Goal: Task Accomplishment & Management: Manage account settings

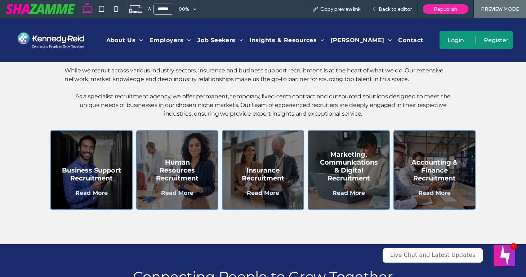
scroll to position [296, 0]
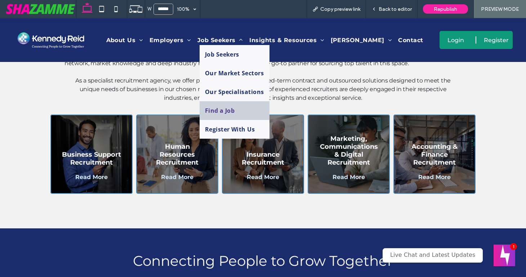
click at [220, 110] on span "Find a Job" at bounding box center [220, 111] width 30 height 8
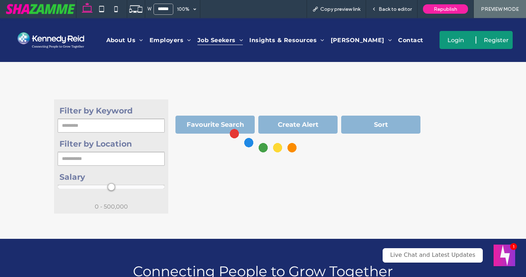
scroll to position [317, 0]
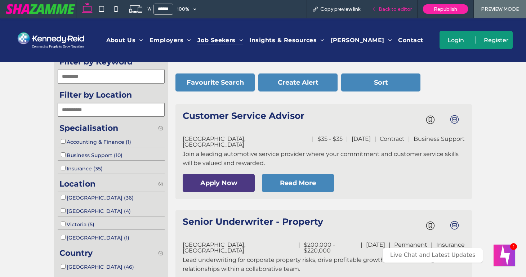
click at [388, 11] on span "Back to editor" at bounding box center [395, 9] width 33 height 6
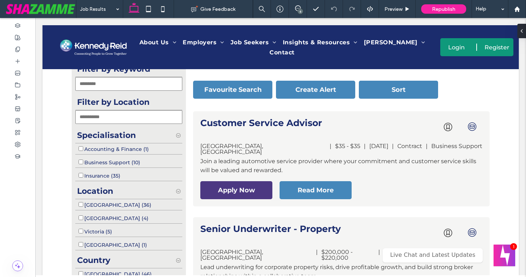
scroll to position [324, 0]
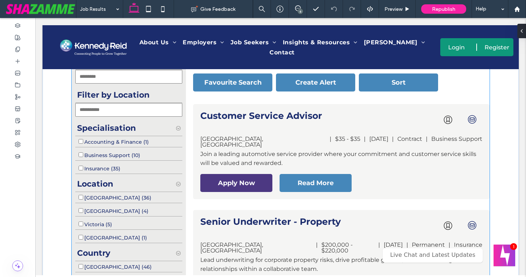
click at [179, 178] on p "Location" at bounding box center [128, 184] width 107 height 16
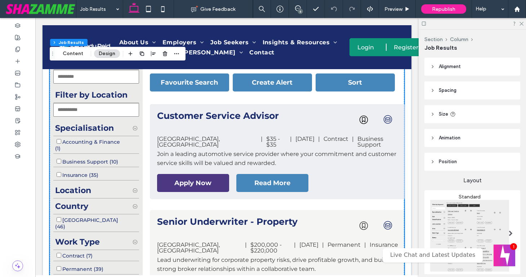
type input "*"
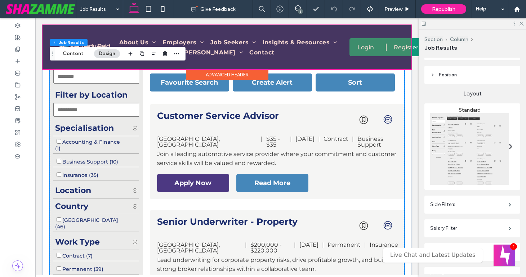
scroll to position [0, 0]
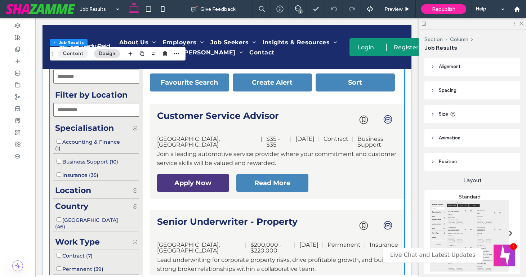
click at [73, 53] on button "Content" at bounding box center [73, 53] width 30 height 9
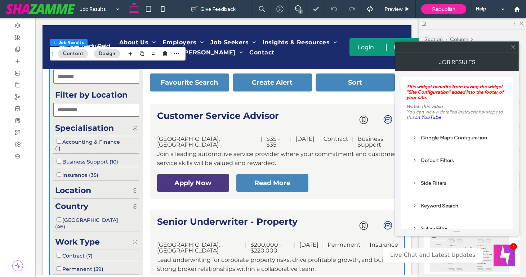
click at [426, 186] on div "Side Filters" at bounding box center [456, 183] width 89 height 6
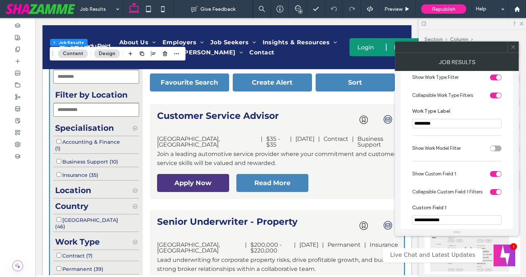
scroll to position [476, 0]
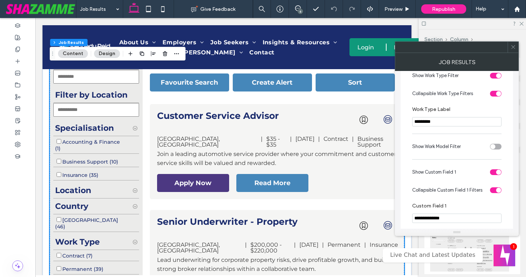
click at [497, 175] on div "toggle" at bounding box center [498, 172] width 5 height 5
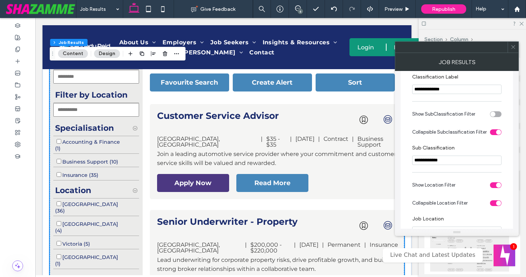
scroll to position [146, 0]
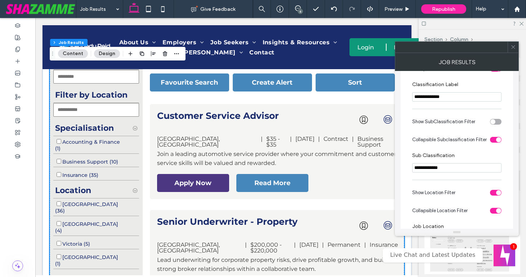
click at [496, 125] on div "toggle" at bounding box center [496, 122] width 12 height 6
drag, startPoint x: 513, startPoint y: 49, endPoint x: 417, endPoint y: 3, distance: 106.0
click at [511, 47] on icon at bounding box center [512, 46] width 5 height 5
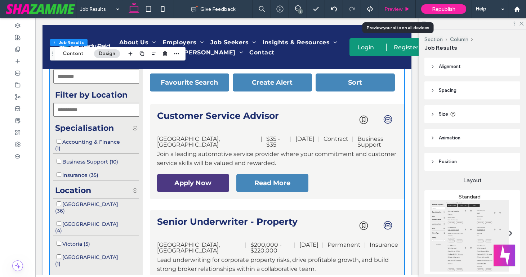
click at [403, 8] on div "Preview" at bounding box center [397, 9] width 36 height 6
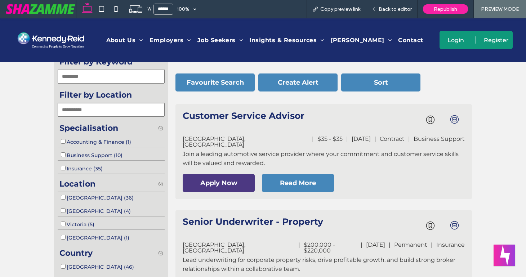
select select "**********"
select select
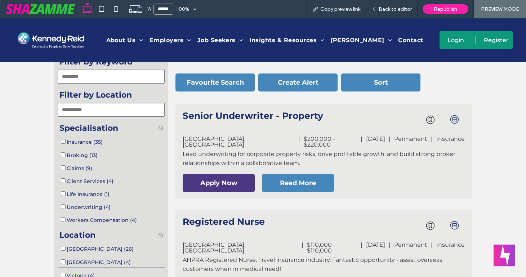
click at [62, 146] on div "Insurance (35)" at bounding box center [111, 141] width 107 height 11
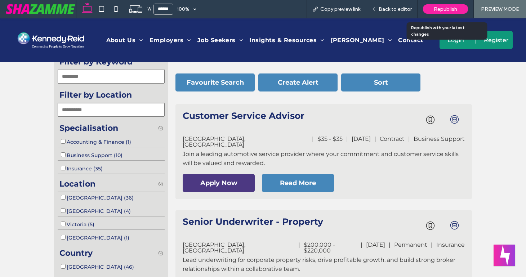
click at [443, 10] on span "Republish" at bounding box center [445, 9] width 23 height 6
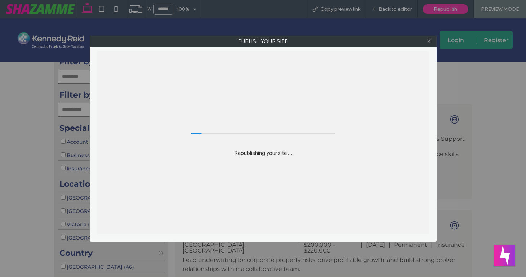
click at [429, 39] on icon at bounding box center [428, 41] width 5 height 5
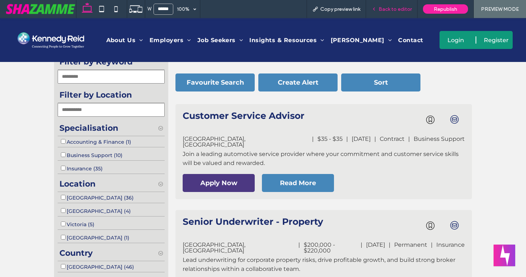
click at [390, 14] on div "Back to editor" at bounding box center [392, 9] width 52 height 18
click at [385, 10] on span "Back to editor" at bounding box center [395, 9] width 33 height 6
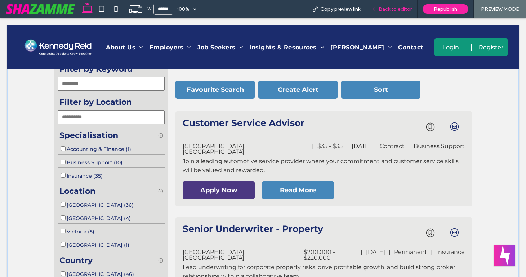
scroll to position [324, 0]
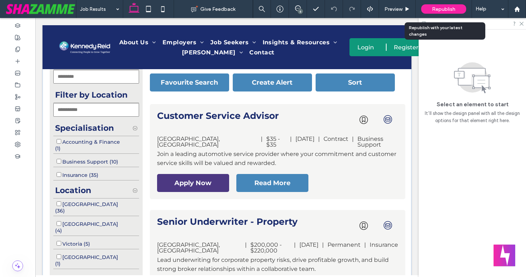
click at [439, 8] on span "Republish" at bounding box center [443, 9] width 23 height 6
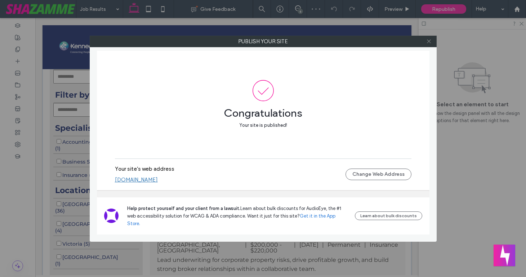
click at [431, 41] on icon at bounding box center [428, 41] width 5 height 5
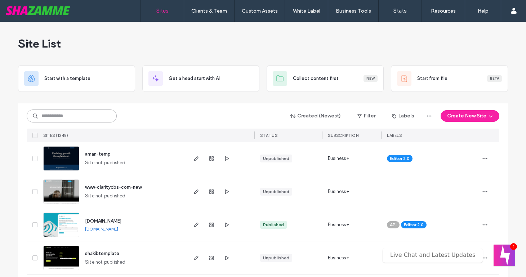
click at [91, 118] on input at bounding box center [72, 115] width 90 height 13
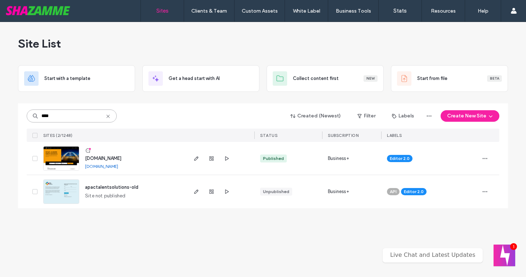
type input "****"
click at [105, 157] on span "www.apactalentsolutions.com" at bounding box center [103, 158] width 36 height 5
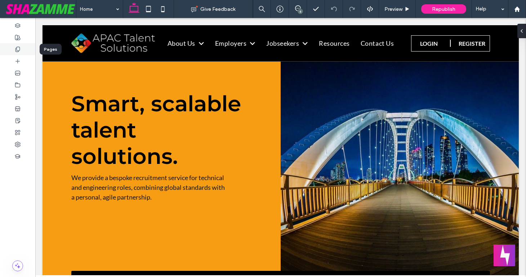
click at [17, 48] on use at bounding box center [17, 49] width 4 height 5
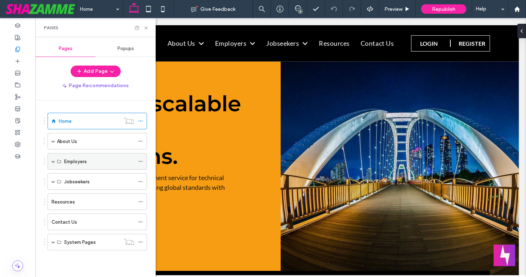
click at [54, 161] on span at bounding box center [54, 162] width 4 height 4
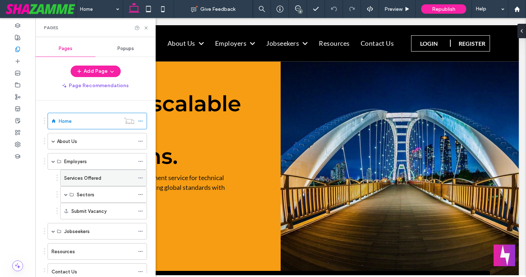
click at [95, 178] on label "Services Offered" at bounding box center [82, 178] width 37 height 13
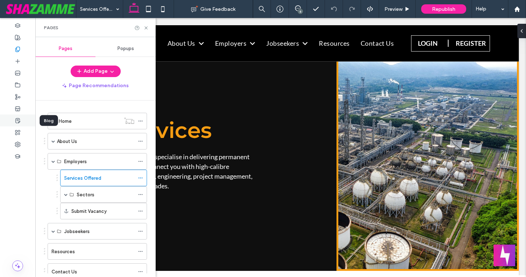
click at [24, 120] on div at bounding box center [17, 121] width 35 height 12
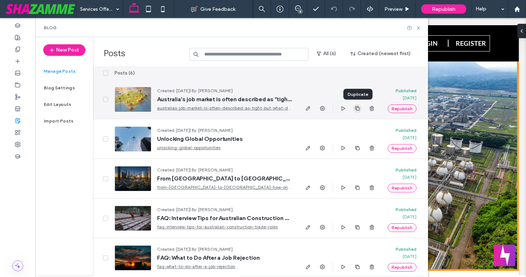
click at [356, 107] on use "button" at bounding box center [357, 108] width 4 height 4
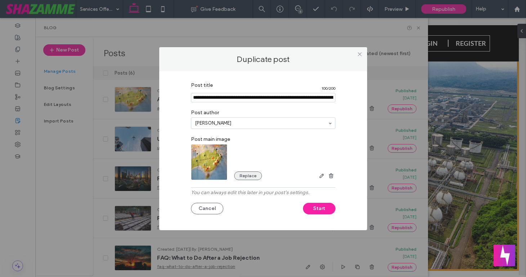
click at [247, 176] on button "Replace" at bounding box center [248, 175] width 28 height 9
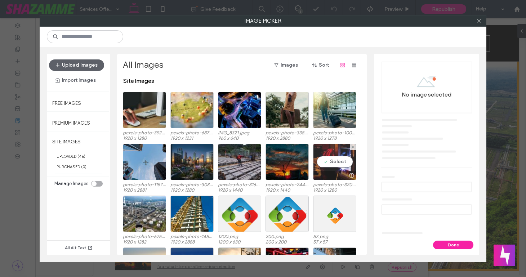
click at [329, 162] on div "Select" at bounding box center [334, 162] width 43 height 36
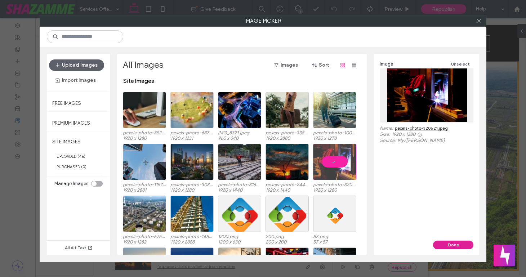
click at [456, 243] on button "Done" at bounding box center [453, 245] width 40 height 9
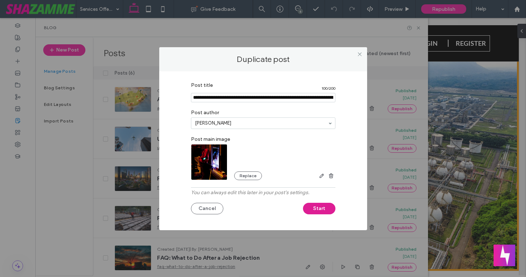
click at [316, 209] on button "Start" at bounding box center [319, 209] width 32 height 12
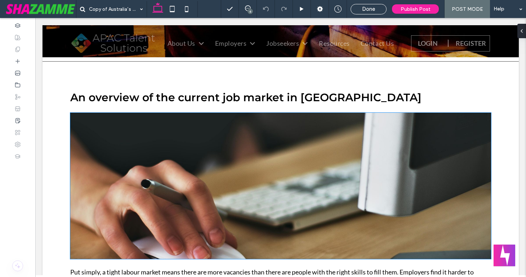
scroll to position [156, 0]
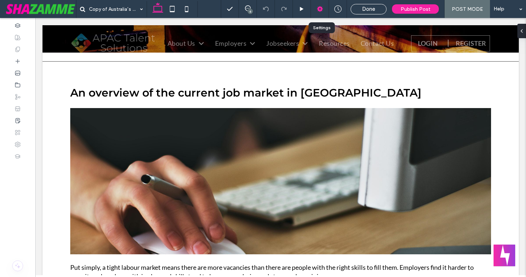
click at [318, 8] on icon at bounding box center [319, 8] width 7 height 7
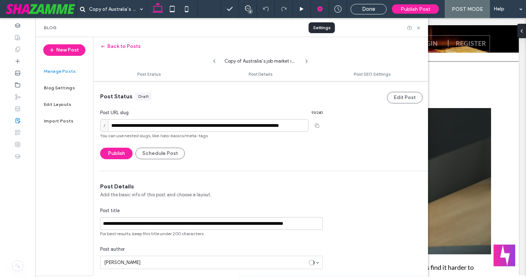
scroll to position [0, 0]
click at [126, 46] on button "Back to Posts" at bounding box center [120, 47] width 40 height 12
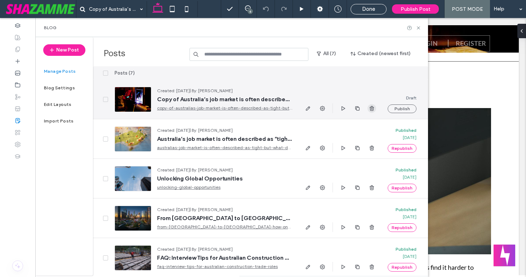
click at [375, 108] on span "button" at bounding box center [371, 108] width 9 height 9
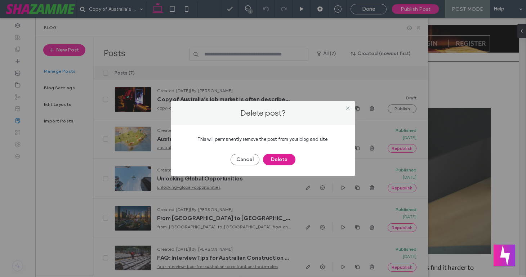
click at [289, 158] on button "Delete" at bounding box center [279, 160] width 32 height 12
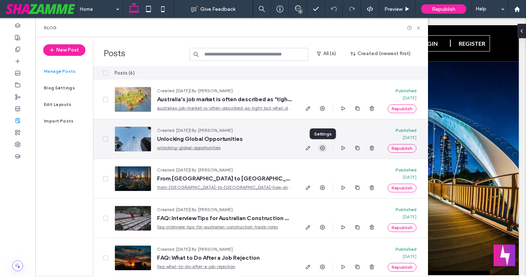
click at [321, 147] on icon "button" at bounding box center [322, 148] width 6 height 6
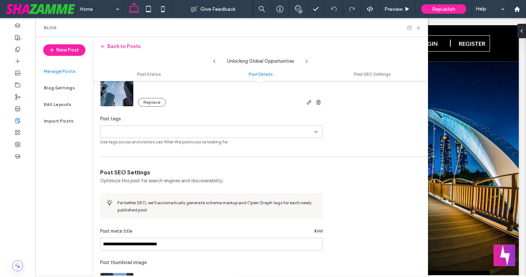
scroll to position [270, 0]
click at [316, 132] on use at bounding box center [315, 131] width 3 height 1
click at [235, 131] on div "+0 +0" at bounding box center [208, 132] width 211 height 12
click at [236, 130] on div "+0 +0" at bounding box center [208, 132] width 211 height 12
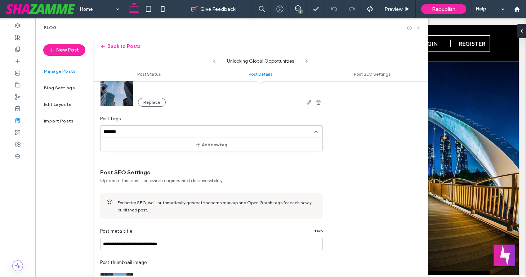
click at [392, 130] on div "**********" at bounding box center [260, 48] width 335 height 193
click at [372, 137] on div "**********" at bounding box center [260, 48] width 335 height 193
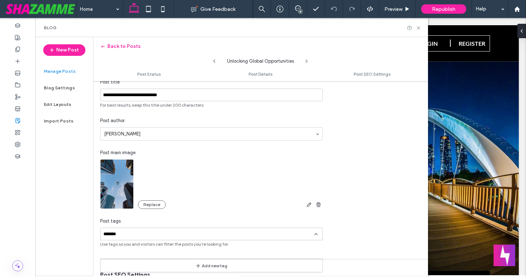
scroll to position [196, 0]
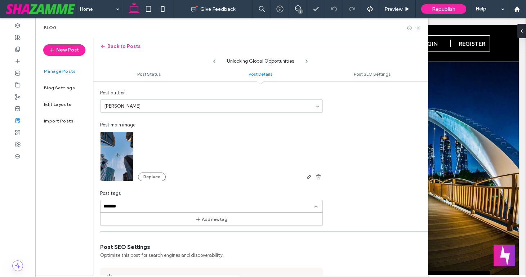
click at [195, 208] on div "+0 +0 *******" at bounding box center [208, 206] width 211 height 12
click at [156, 208] on div "+0 +0 *******" at bounding box center [208, 206] width 211 height 12
type input "**********"
click at [403, 193] on div "**********" at bounding box center [260, 122] width 335 height 193
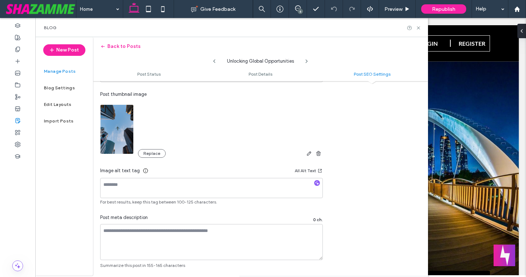
scroll to position [442, 0]
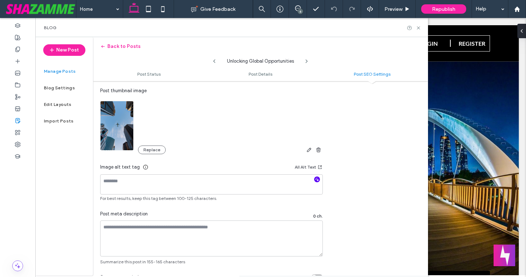
click at [317, 181] on icon "button" at bounding box center [316, 179] width 5 height 5
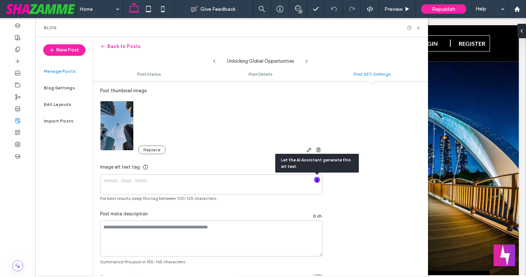
type textarea "**********"
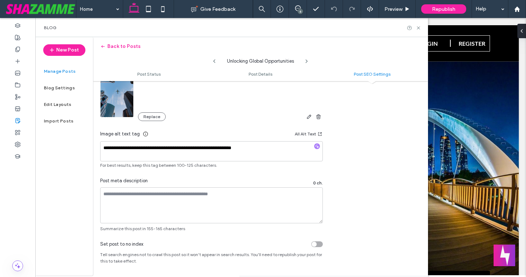
scroll to position [477, 0]
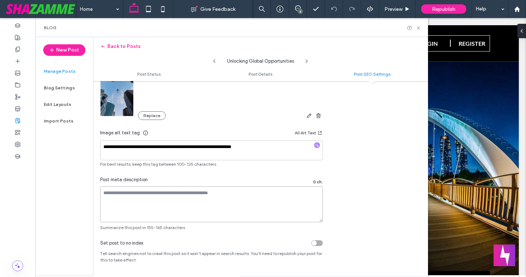
click at [217, 191] on textarea at bounding box center [211, 204] width 223 height 36
drag, startPoint x: 106, startPoint y: 194, endPoint x: 202, endPoint y: 202, distance: 96.5
click at [202, 202] on textarea at bounding box center [211, 204] width 223 height 36
click at [256, 197] on textarea at bounding box center [211, 204] width 223 height 36
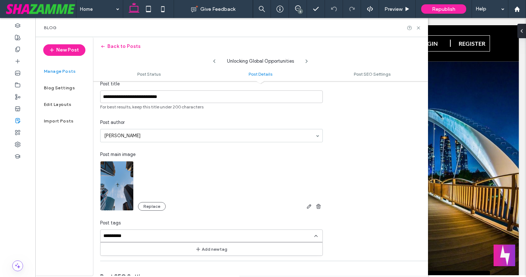
scroll to position [0, 0]
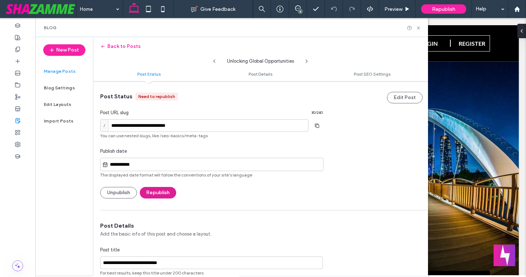
click at [150, 192] on button "Republish" at bounding box center [158, 193] width 36 height 12
click at [119, 44] on button "Back to Posts" at bounding box center [120, 47] width 40 height 12
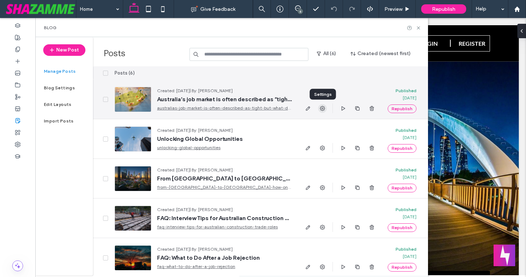
click at [323, 110] on use "button" at bounding box center [322, 108] width 5 height 5
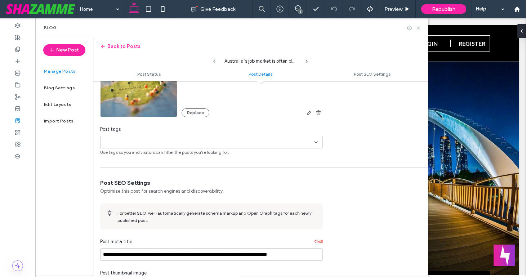
scroll to position [264, 0]
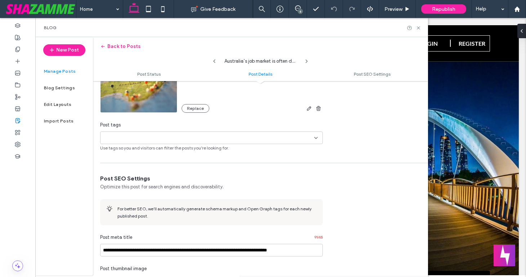
click at [258, 137] on div "+0 +0" at bounding box center [208, 138] width 211 height 12
type input "*********"
click at [218, 149] on button "Add new tag" at bounding box center [211, 151] width 41 height 9
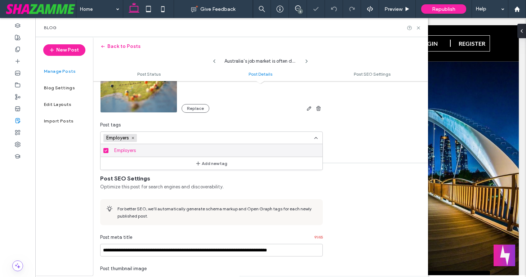
click at [330, 138] on div "**********" at bounding box center [260, 54] width 335 height 193
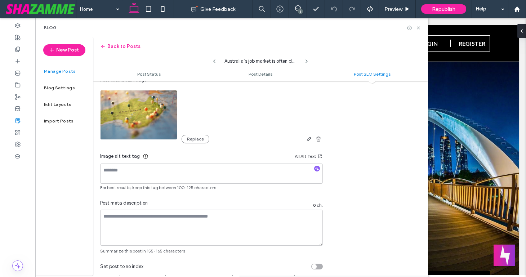
scroll to position [459, 0]
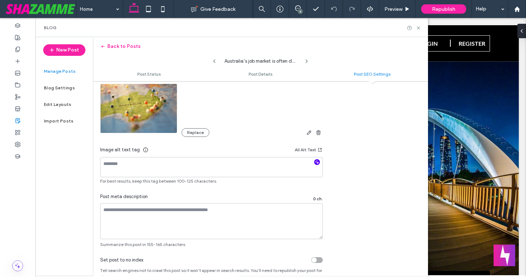
click at [316, 164] on icon "button" at bounding box center [316, 162] width 5 height 5
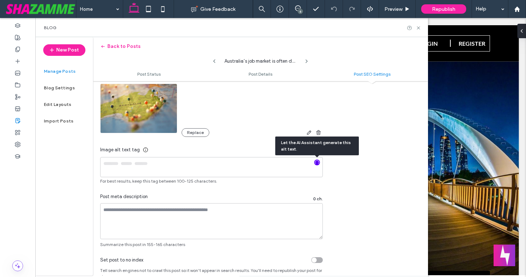
type textarea "**********"
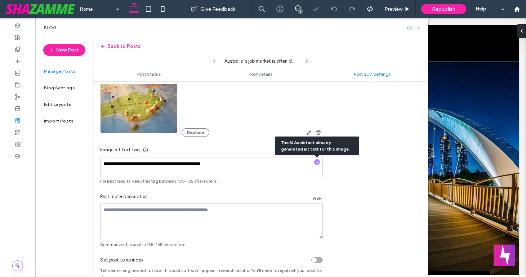
scroll to position [0, 0]
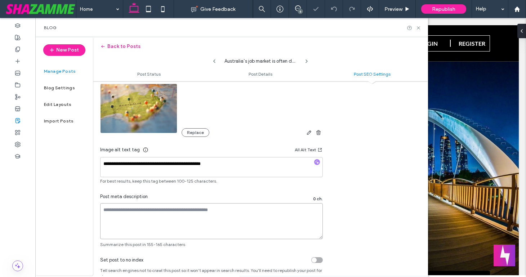
click at [160, 210] on textarea at bounding box center [211, 221] width 223 height 36
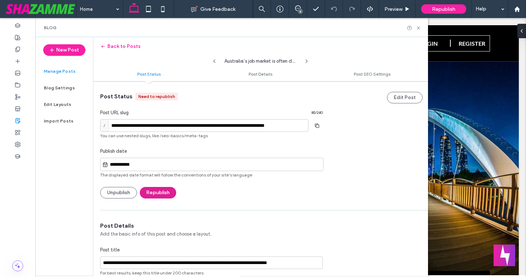
click at [158, 193] on button "Republish" at bounding box center [158, 193] width 36 height 12
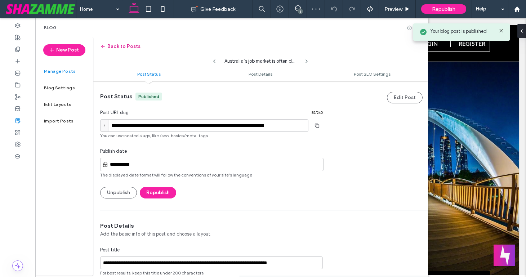
click at [108, 44] on button "Back to Posts" at bounding box center [120, 47] width 40 height 12
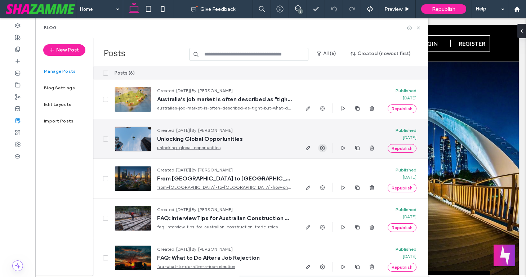
click at [322, 147] on icon "button" at bounding box center [322, 148] width 6 height 6
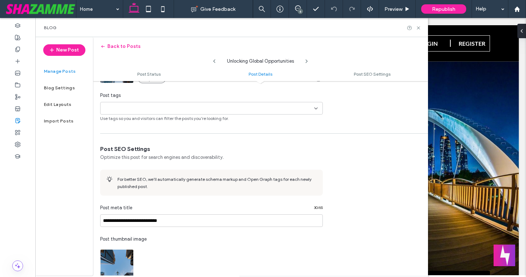
scroll to position [293, 0]
click at [268, 108] on div "+0 +0" at bounding box center [208, 109] width 211 height 12
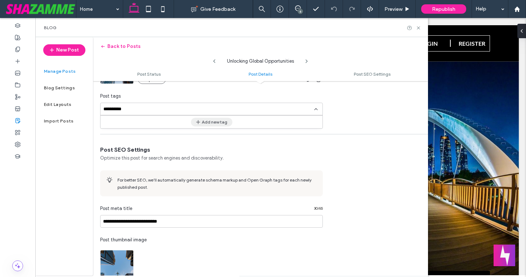
type input "**********"
click at [224, 122] on button "Add new tag" at bounding box center [211, 122] width 41 height 9
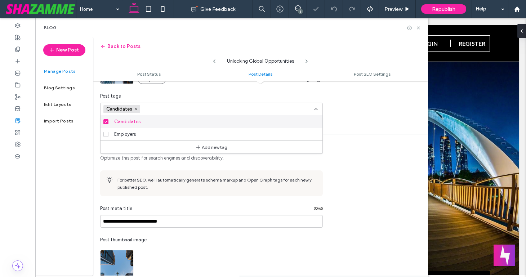
scroll to position [0, 0]
click at [334, 108] on div "**********" at bounding box center [260, 25] width 335 height 193
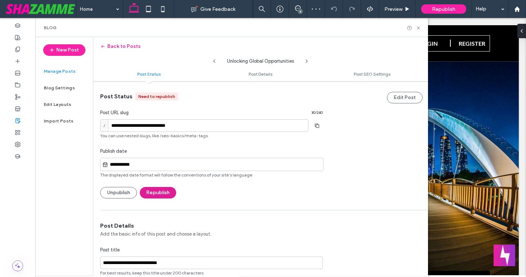
click at [154, 193] on button "Republish" at bounding box center [158, 193] width 36 height 12
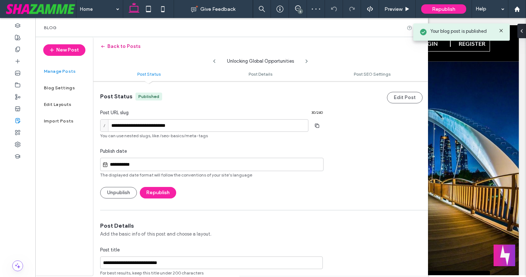
click at [108, 47] on button "Back to Posts" at bounding box center [120, 47] width 40 height 12
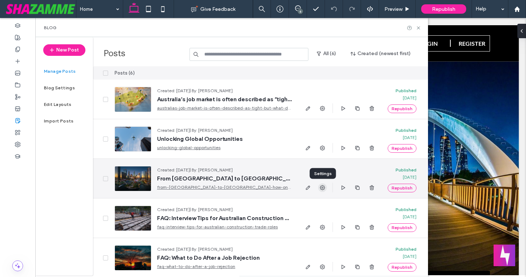
click at [323, 187] on use "button" at bounding box center [322, 187] width 5 height 5
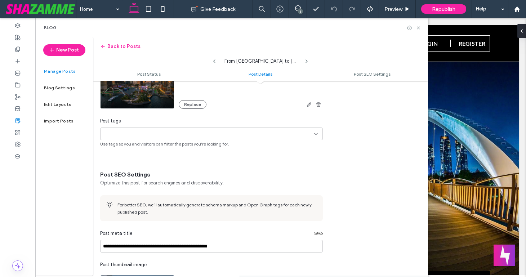
scroll to position [264, 0]
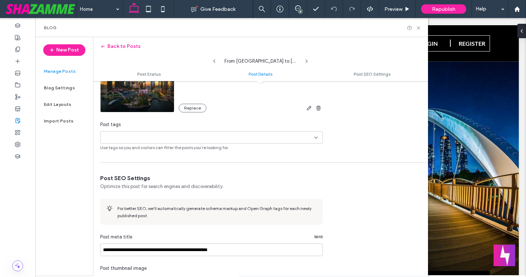
click at [314, 136] on icon at bounding box center [316, 138] width 6 height 6
click at [108, 149] on span at bounding box center [105, 150] width 5 height 5
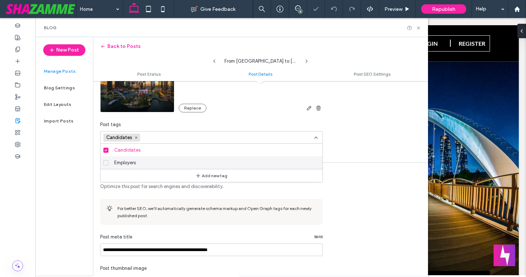
click at [107, 160] on span at bounding box center [105, 162] width 5 height 5
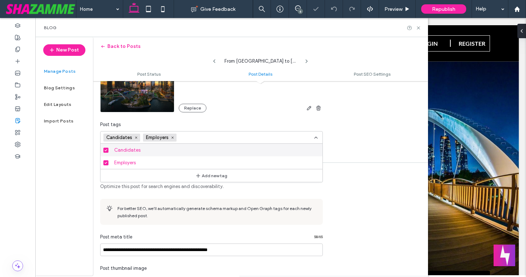
click at [317, 138] on use at bounding box center [315, 137] width 3 height 1
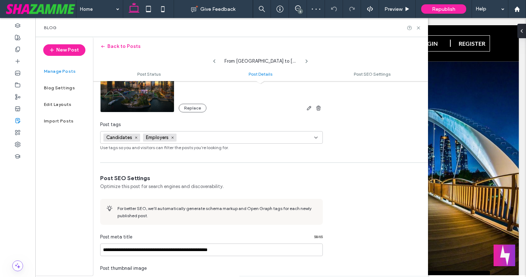
scroll to position [31, 0]
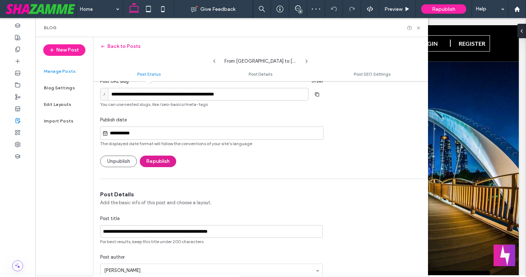
click at [168, 163] on button "Republish" at bounding box center [158, 162] width 36 height 12
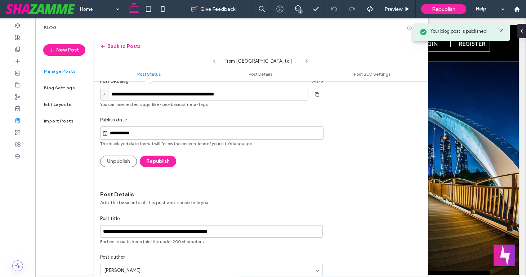
click at [115, 48] on button "Back to Posts" at bounding box center [120, 47] width 40 height 12
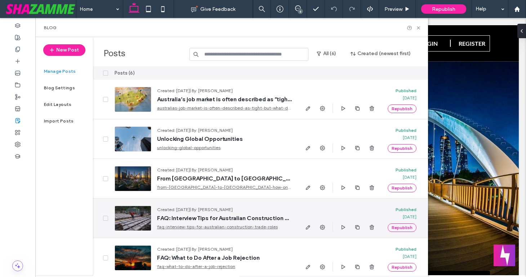
scroll to position [42, 0]
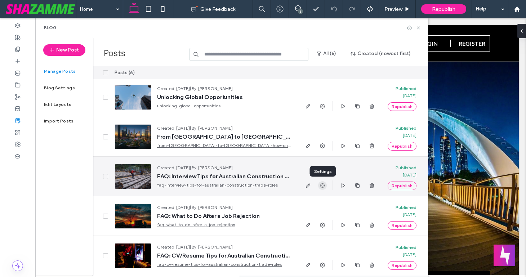
click at [322, 184] on icon "button" at bounding box center [322, 186] width 6 height 6
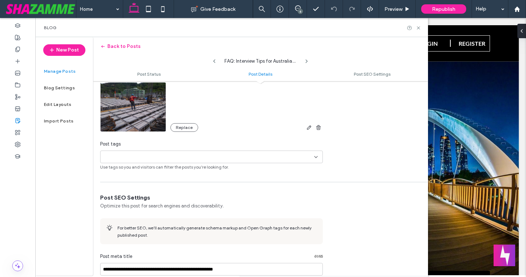
scroll to position [247, 0]
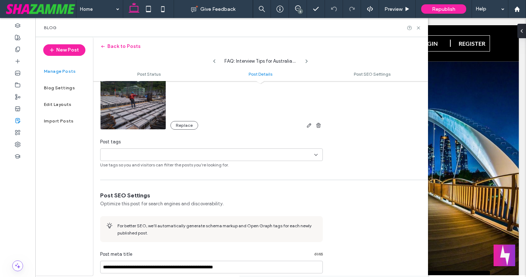
click at [314, 156] on icon at bounding box center [316, 155] width 6 height 6
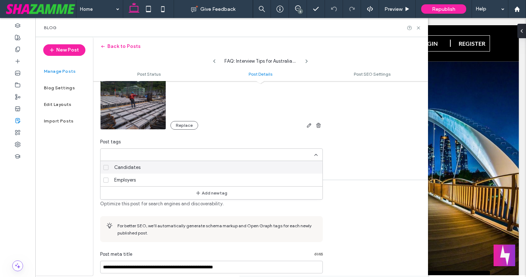
click at [142, 167] on div "Candidates" at bounding box center [213, 167] width 205 height 13
click at [361, 153] on div "**********" at bounding box center [260, 71] width 335 height 193
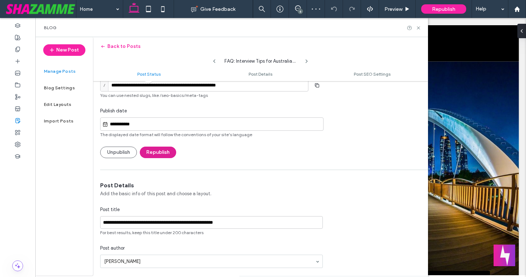
scroll to position [0, 0]
click at [166, 152] on button "Republish" at bounding box center [158, 153] width 36 height 12
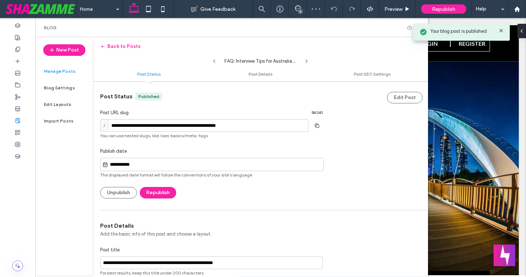
click at [115, 45] on button "Back to Posts" at bounding box center [120, 47] width 40 height 12
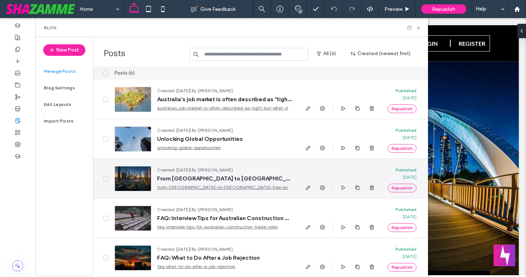
scroll to position [42, 0]
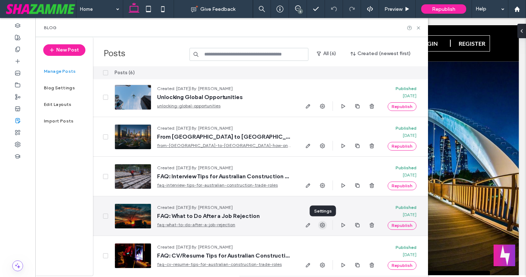
click at [324, 225] on use "button" at bounding box center [322, 225] width 5 height 5
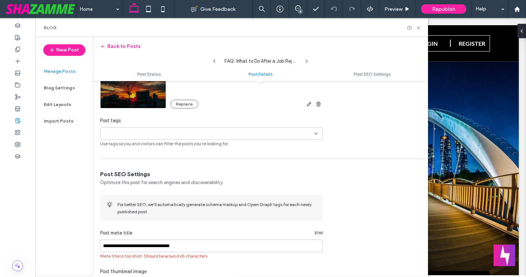
scroll to position [266, 0]
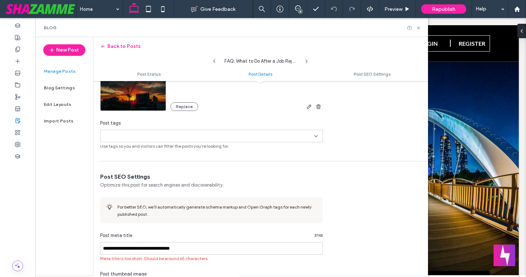
click at [281, 137] on div "+0 +0" at bounding box center [208, 136] width 211 height 12
click at [135, 147] on span "Candidates" at bounding box center [127, 148] width 26 height 7
click at [317, 136] on icon at bounding box center [316, 136] width 6 height 6
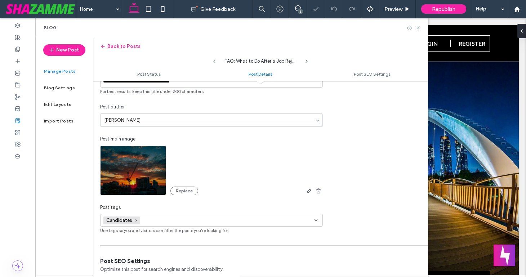
scroll to position [0, 0]
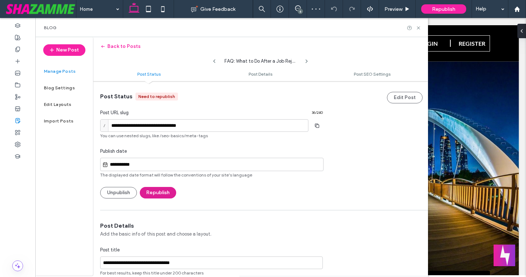
click at [156, 194] on button "Republish" at bounding box center [158, 193] width 36 height 12
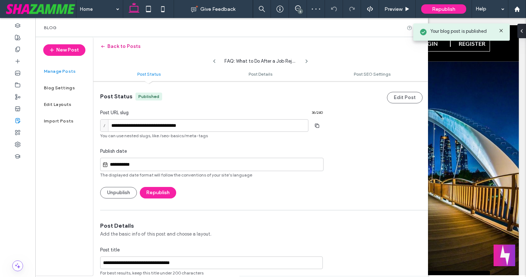
click at [112, 45] on button "Back to Posts" at bounding box center [120, 47] width 40 height 12
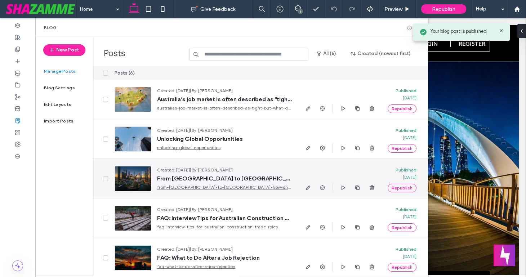
scroll to position [42, 0]
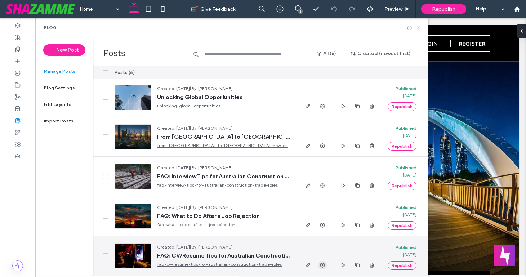
click at [322, 266] on icon "button" at bounding box center [322, 265] width 6 height 6
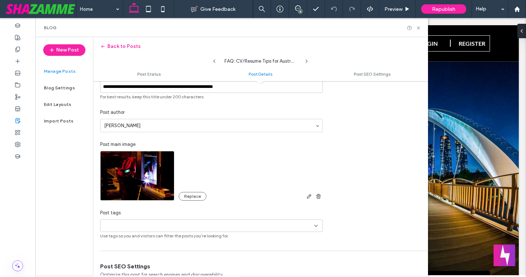
scroll to position [170, 0]
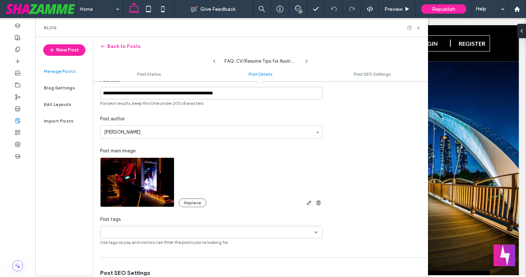
click at [285, 229] on div "+0 +0" at bounding box center [208, 232] width 211 height 12
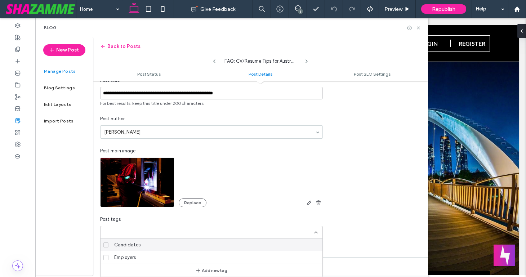
click at [138, 245] on span "Candidates" at bounding box center [127, 244] width 26 height 7
click at [314, 233] on use at bounding box center [315, 232] width 3 height 1
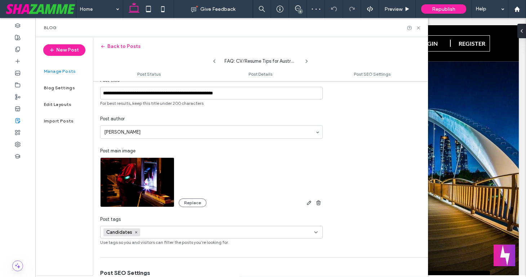
scroll to position [0, 0]
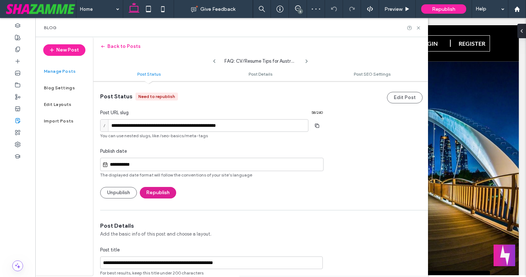
click at [158, 194] on button "Republish" at bounding box center [158, 193] width 36 height 12
click at [419, 26] on icon at bounding box center [418, 27] width 5 height 5
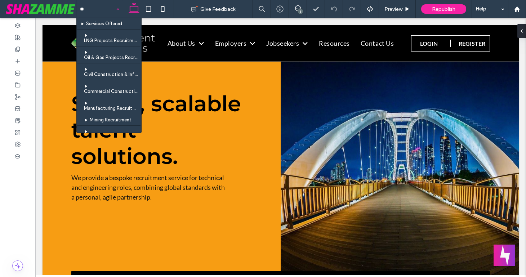
type input "***"
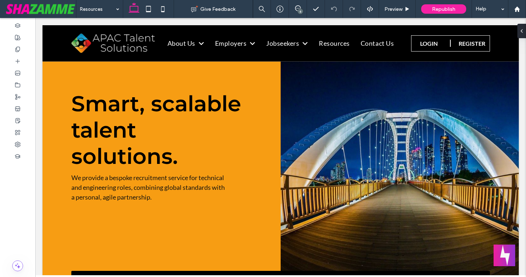
click at [299, 9] on div "6" at bounding box center [300, 11] width 5 height 5
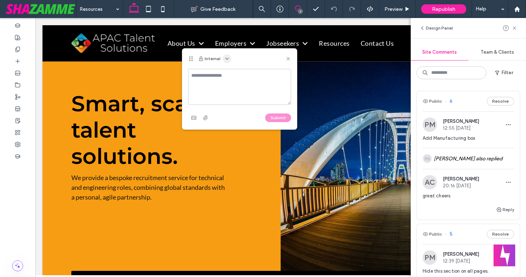
click at [227, 59] on use "button" at bounding box center [226, 58] width 3 height 1
click at [232, 73] on span "Public - visible to clients & team" at bounding box center [262, 76] width 71 height 7
click at [231, 76] on textarea at bounding box center [239, 87] width 103 height 36
type textarea "**********"
click at [271, 117] on button "Submit" at bounding box center [278, 117] width 26 height 9
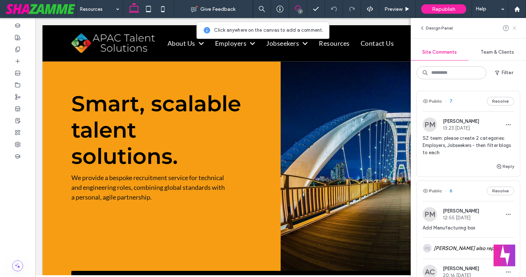
click at [514, 29] on icon at bounding box center [514, 28] width 6 height 6
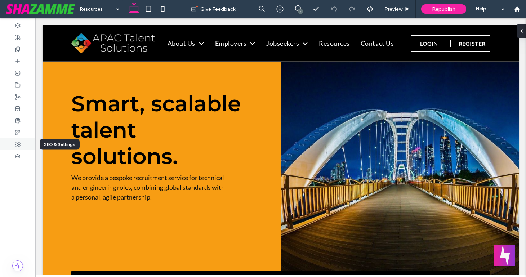
click at [15, 143] on use at bounding box center [17, 144] width 5 height 5
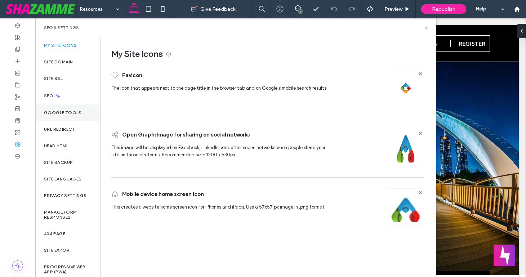
click at [50, 115] on label "Google Tools" at bounding box center [63, 112] width 38 height 5
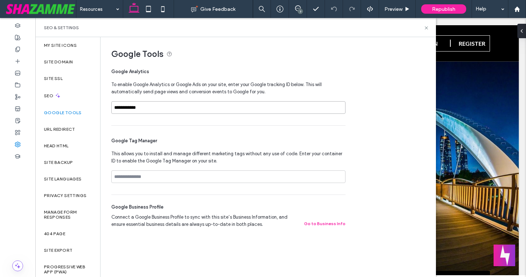
click at [170, 105] on input "**********" at bounding box center [228, 107] width 234 height 13
click at [168, 122] on div "**********" at bounding box center [228, 93] width 234 height 63
click at [331, 223] on button "Go to Business Info" at bounding box center [324, 223] width 41 height 9
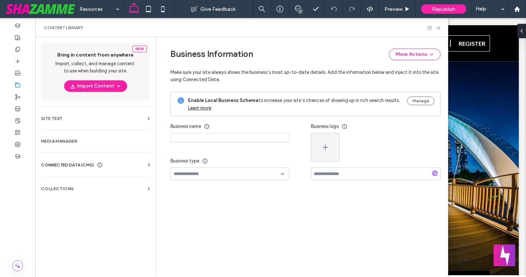
type input "**********"
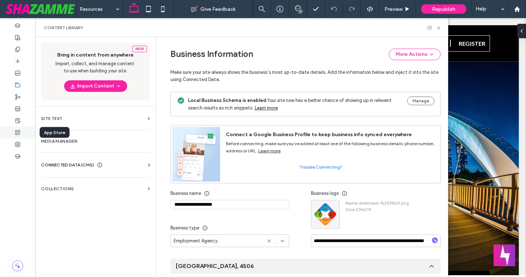
click at [21, 133] on div at bounding box center [17, 132] width 35 height 12
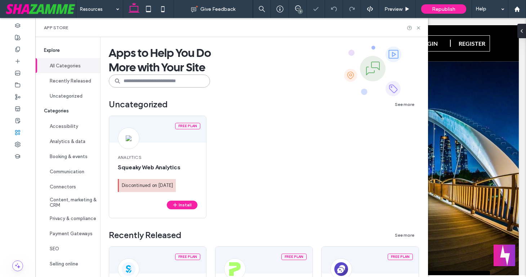
click at [135, 82] on input at bounding box center [159, 81] width 101 height 13
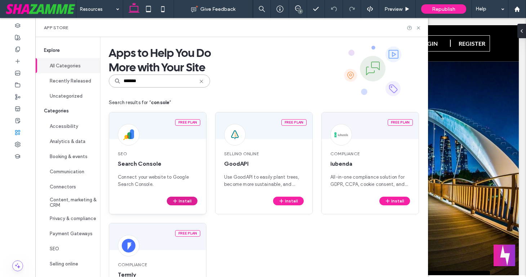
type input "*******"
click at [184, 201] on button "Install" at bounding box center [182, 201] width 31 height 9
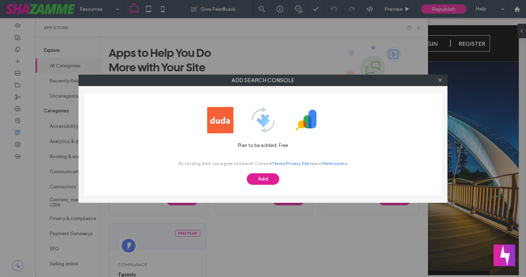
click at [257, 180] on button "Add" at bounding box center [263, 179] width 32 height 12
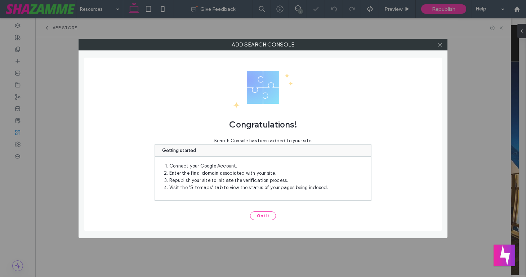
click at [440, 45] on icon at bounding box center [439, 44] width 5 height 5
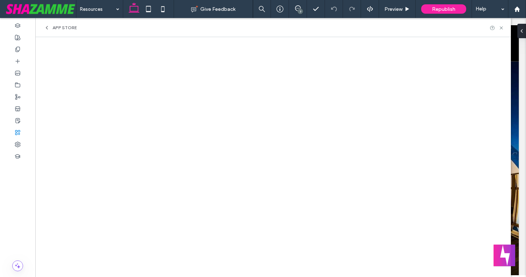
click at [57, 28] on span "App Store" at bounding box center [65, 28] width 24 height 6
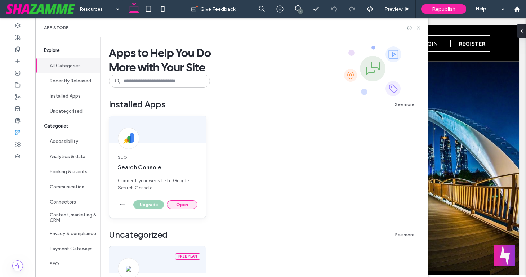
click at [186, 204] on button "Open" at bounding box center [182, 204] width 31 height 9
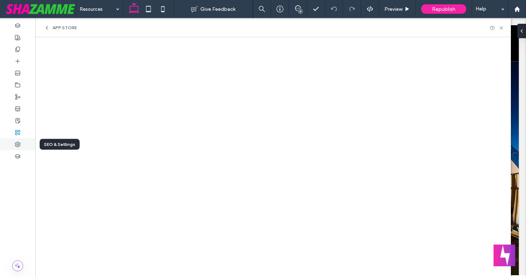
click at [18, 145] on use at bounding box center [17, 144] width 5 height 5
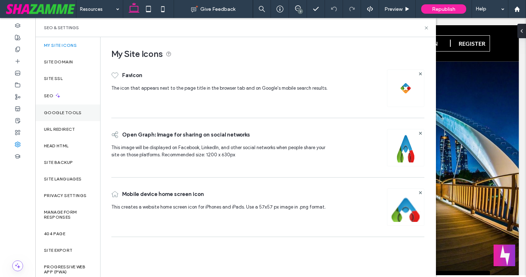
click at [62, 109] on div "Google Tools" at bounding box center [67, 112] width 65 height 17
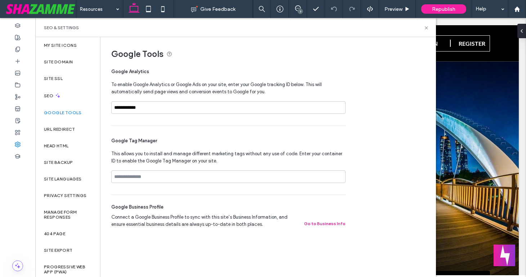
click at [323, 225] on button "Go to Business Info" at bounding box center [324, 223] width 41 height 9
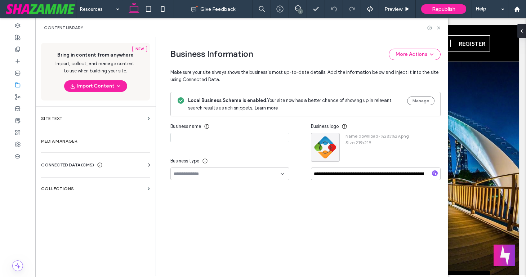
type input "**********"
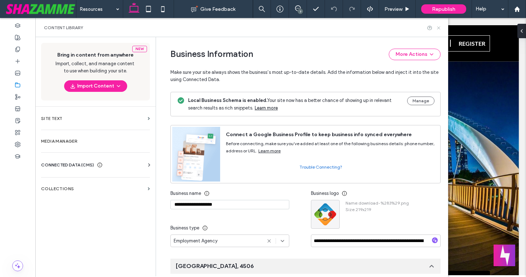
click at [440, 28] on icon at bounding box center [438, 27] width 5 height 5
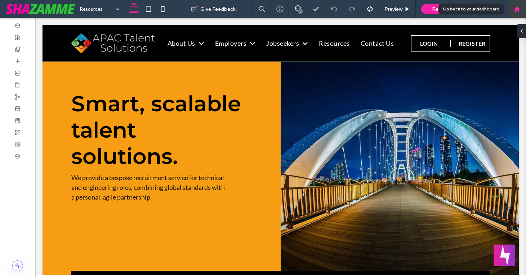
click at [519, 11] on use at bounding box center [516, 8] width 5 height 5
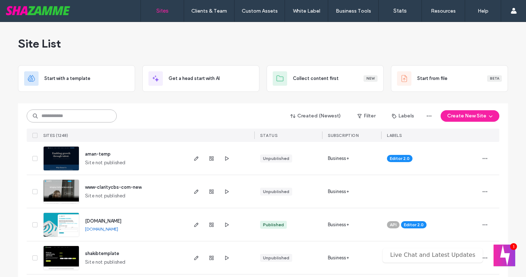
click at [58, 116] on input at bounding box center [72, 115] width 90 height 13
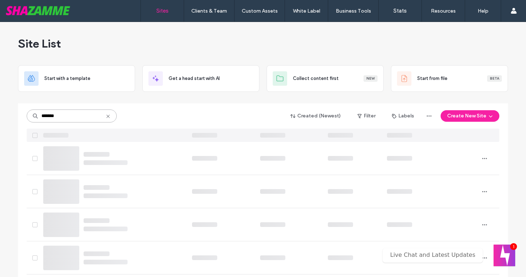
type input "*******"
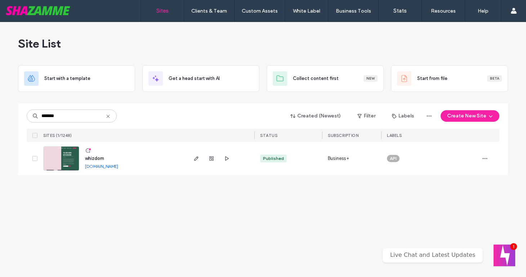
click at [94, 158] on span "whizdom" at bounding box center [94, 158] width 19 height 5
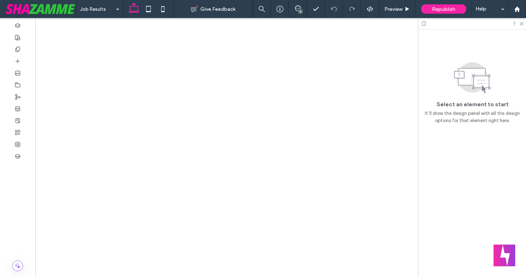
click at [520, 22] on icon at bounding box center [521, 23] width 5 height 5
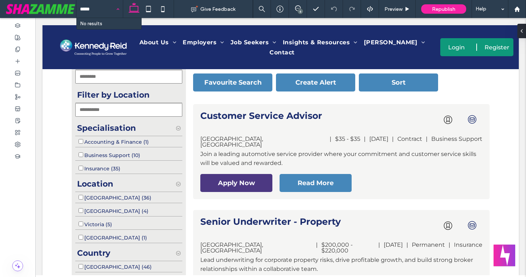
type input "******"
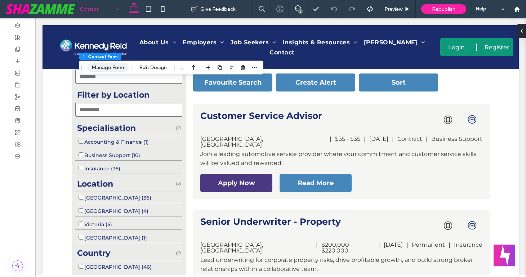
click at [106, 70] on button "Manage Form" at bounding box center [107, 67] width 41 height 9
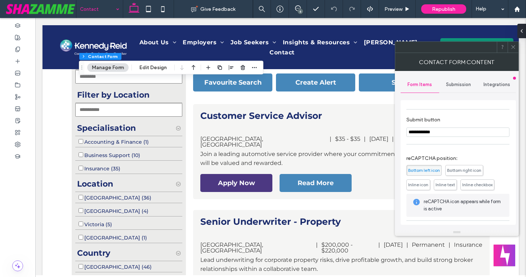
scroll to position [146, 0]
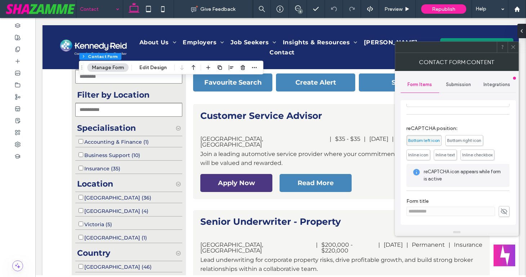
click at [513, 49] on icon at bounding box center [512, 46] width 5 height 5
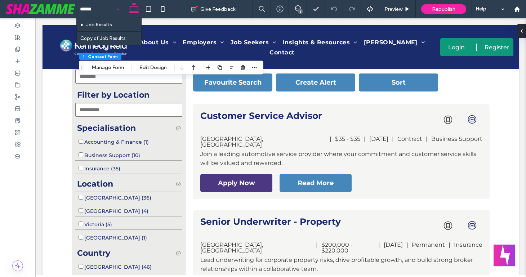
type input "*******"
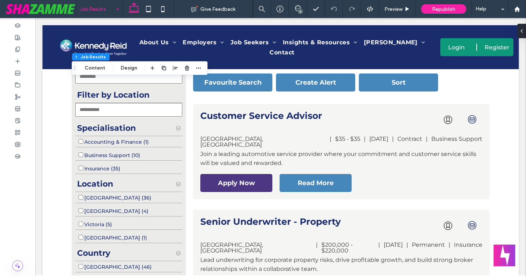
type input "*"
click at [97, 71] on button "Content" at bounding box center [95, 68] width 30 height 9
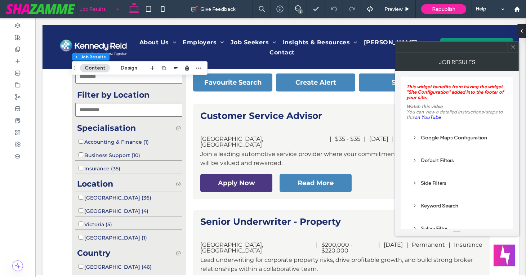
click at [439, 184] on div "Side Filters" at bounding box center [456, 183] width 89 height 6
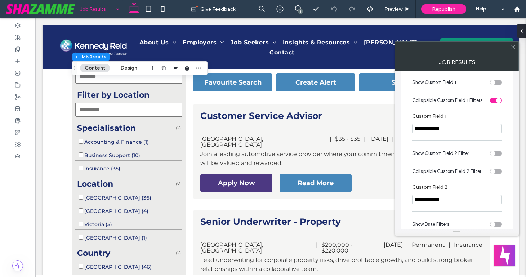
scroll to position [565, 0]
click at [499, 86] on div "toggle" at bounding box center [496, 83] width 12 height 6
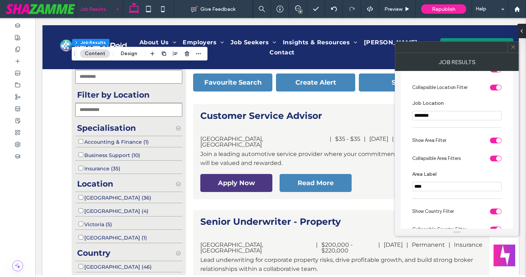
scroll to position [266, 0]
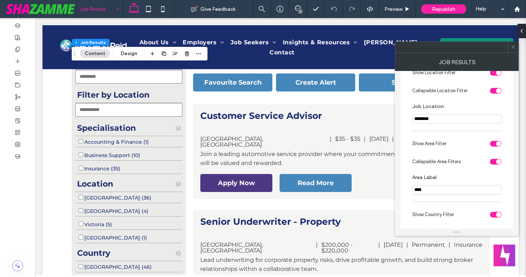
click at [513, 46] on icon at bounding box center [512, 46] width 5 height 5
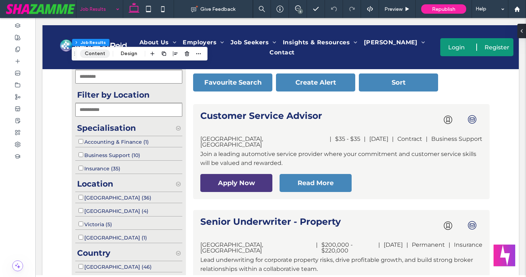
click at [101, 55] on button "Content" at bounding box center [95, 53] width 30 height 9
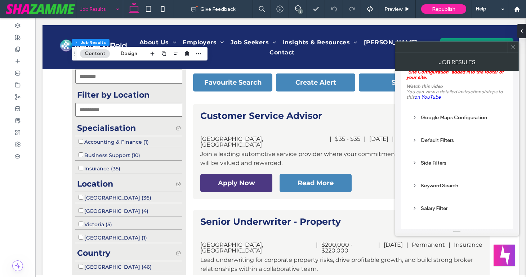
scroll to position [30, 0]
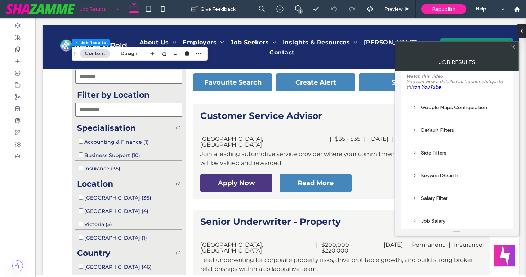
click at [439, 156] on div "Side Filters" at bounding box center [456, 153] width 89 height 6
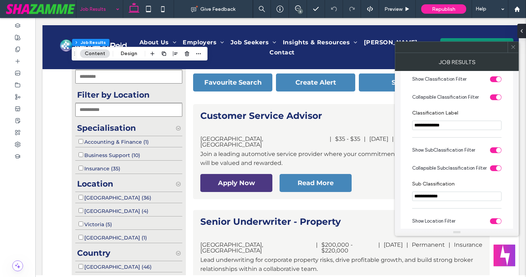
scroll to position [119, 0]
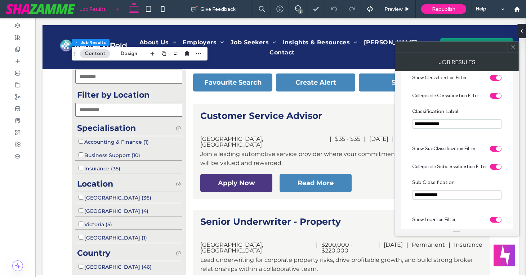
click at [490, 152] on div "toggle" at bounding box center [496, 149] width 12 height 6
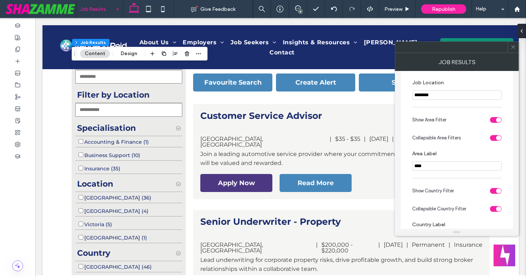
scroll to position [291, 0]
click at [499, 193] on div "toggle" at bounding box center [498, 190] width 5 height 5
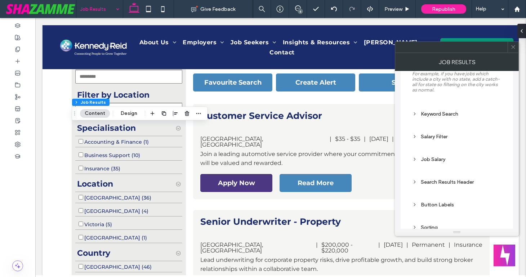
scroll to position [1032, 0]
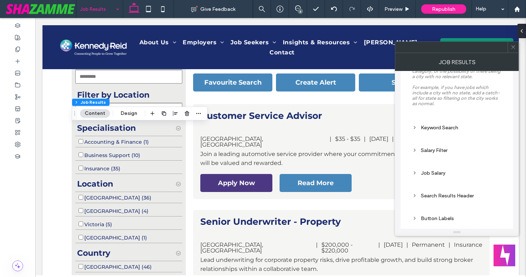
click at [416, 130] on icon at bounding box center [414, 127] width 5 height 5
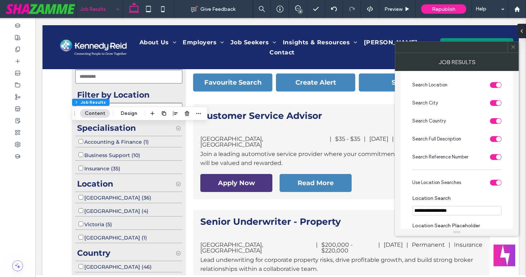
scroll to position [1240, 0]
click at [492, 187] on div "toggle" at bounding box center [496, 184] width 12 height 6
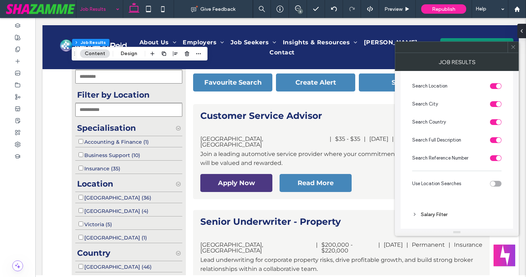
click at [515, 46] on icon at bounding box center [512, 46] width 5 height 5
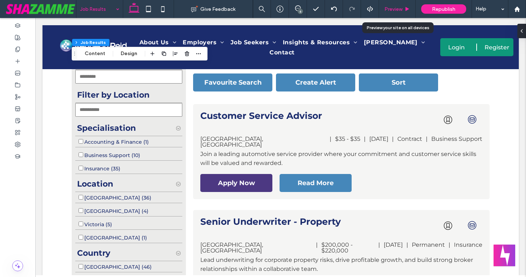
click at [395, 7] on span "Preview" at bounding box center [393, 9] width 18 height 6
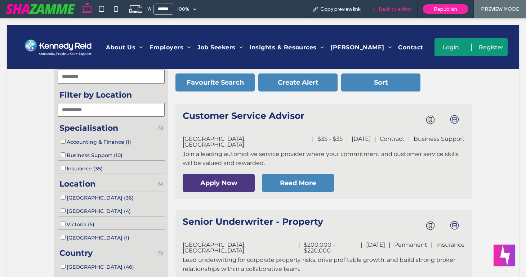
click at [389, 11] on span "Back to editor" at bounding box center [395, 9] width 33 height 6
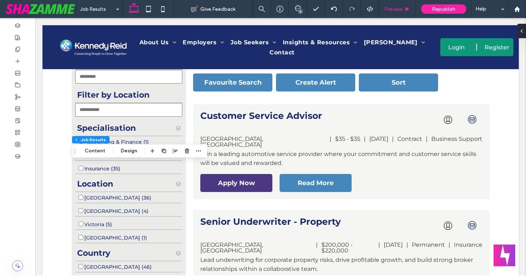
type input "*"
click at [94, 154] on button "Content" at bounding box center [95, 151] width 30 height 9
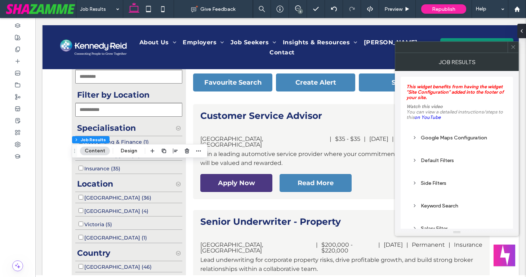
click at [431, 185] on div "Side Filters" at bounding box center [456, 183] width 89 height 6
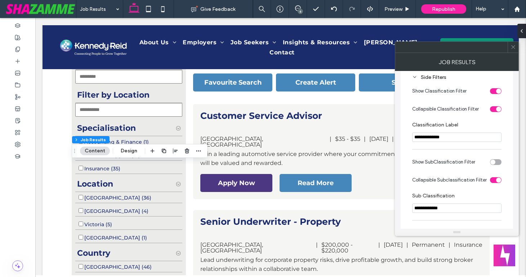
scroll to position [107, 0]
click at [493, 164] on div "toggle" at bounding box center [492, 161] width 5 height 5
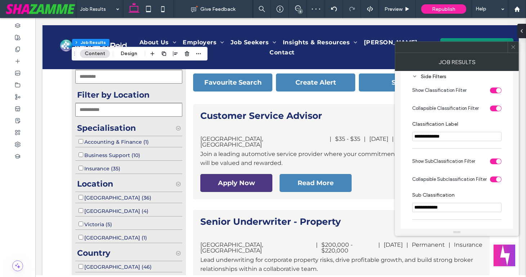
click at [512, 48] on icon at bounding box center [512, 46] width 5 height 5
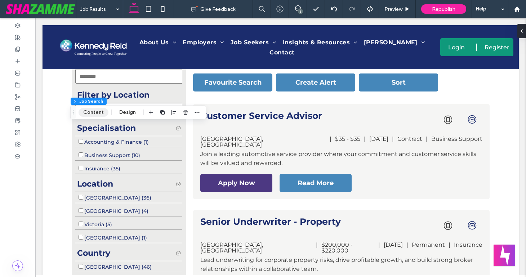
click at [90, 112] on button "Content" at bounding box center [94, 112] width 30 height 9
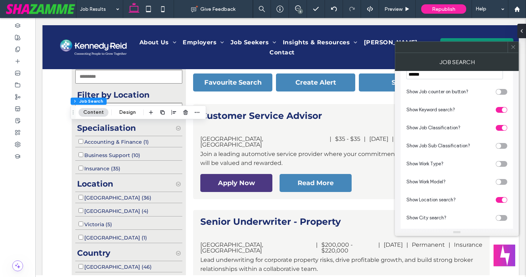
scroll to position [354, 0]
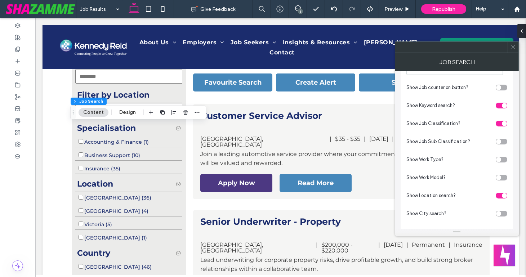
click at [515, 48] on icon at bounding box center [512, 46] width 5 height 5
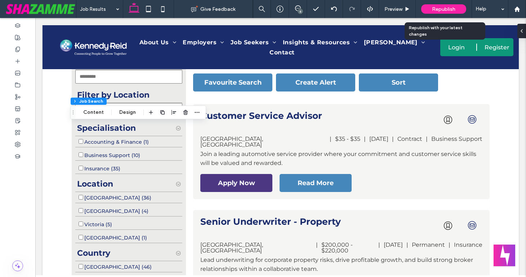
click at [440, 8] on span "Republish" at bounding box center [443, 9] width 23 height 6
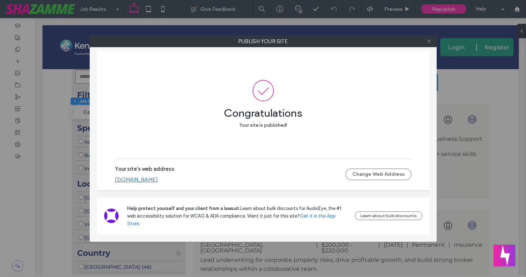
click at [429, 43] on icon at bounding box center [428, 41] width 5 height 5
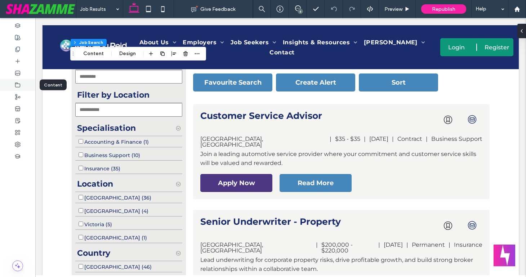
click at [13, 84] on div at bounding box center [17, 85] width 35 height 12
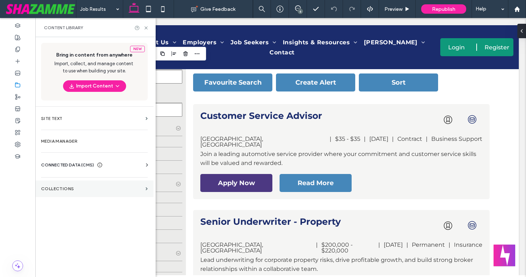
click at [125, 191] on label "Collections" at bounding box center [92, 188] width 102 height 5
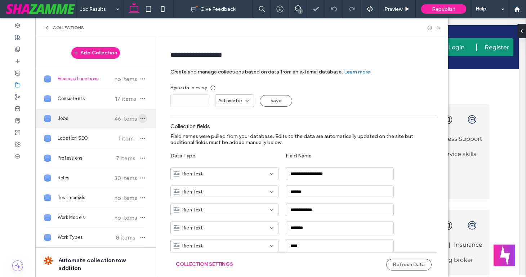
click at [140, 120] on icon "button" at bounding box center [143, 119] width 6 height 6
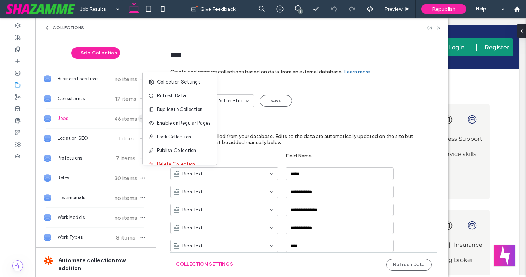
type input "****"
click at [164, 99] on span "Refresh Data" at bounding box center [171, 95] width 29 height 7
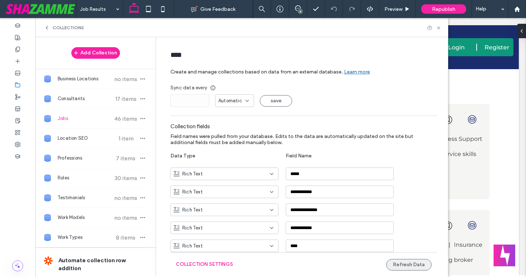
click at [401, 261] on button "Refresh Data" at bounding box center [408, 265] width 45 height 12
click at [438, 27] on icon at bounding box center [438, 27] width 5 height 5
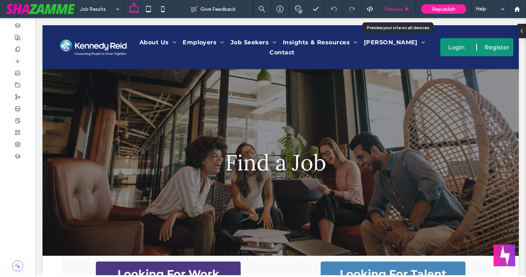
click at [390, 12] on span "Preview" at bounding box center [393, 9] width 18 height 6
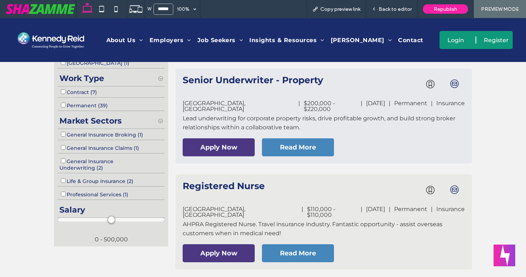
scroll to position [461, 0]
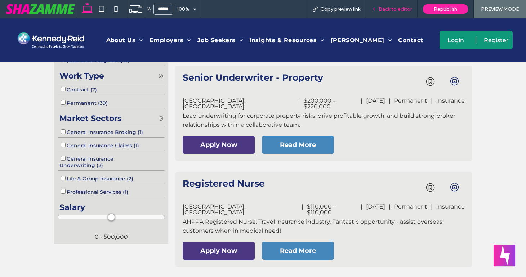
click at [386, 8] on span "Back to editor" at bounding box center [395, 9] width 33 height 6
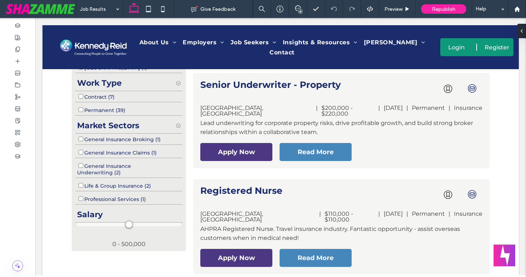
scroll to position [468, 0]
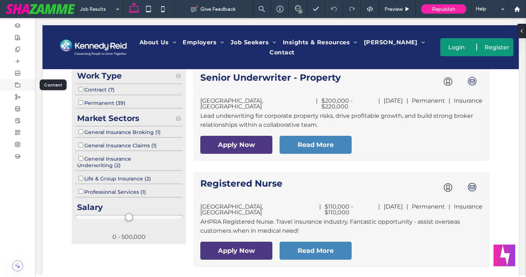
click at [17, 84] on use at bounding box center [17, 84] width 5 height 4
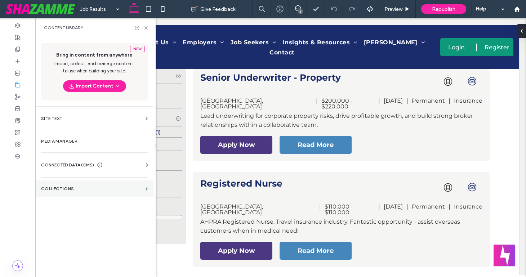
click at [60, 192] on section "Collections" at bounding box center [94, 188] width 118 height 17
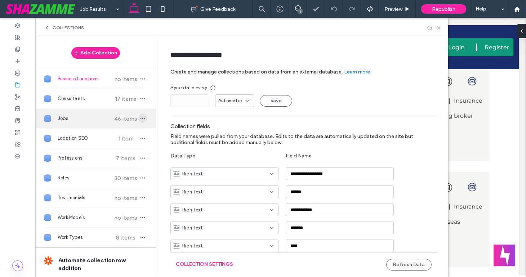
click at [140, 120] on icon "button" at bounding box center [143, 119] width 6 height 6
type input "****"
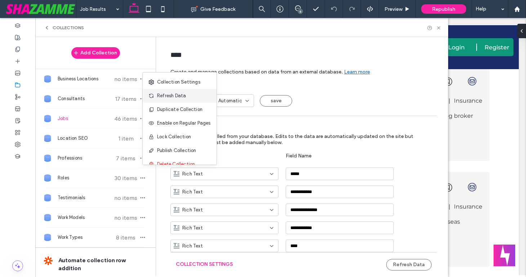
click at [161, 95] on span "Refresh Data" at bounding box center [171, 95] width 29 height 7
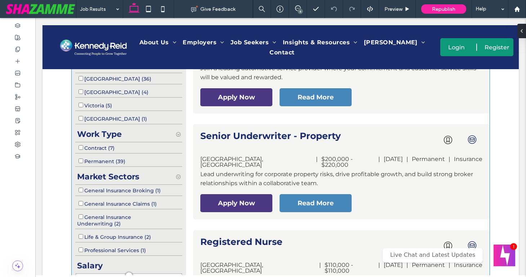
scroll to position [409, 0]
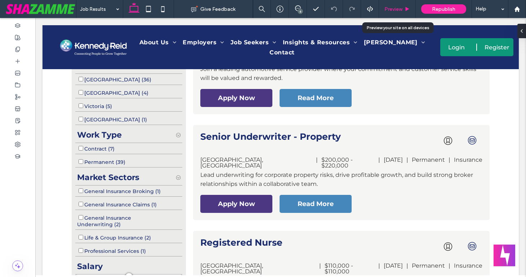
click at [393, 10] on span "Preview" at bounding box center [393, 9] width 18 height 6
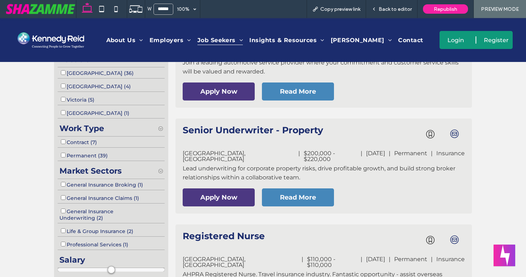
scroll to position [429, 0]
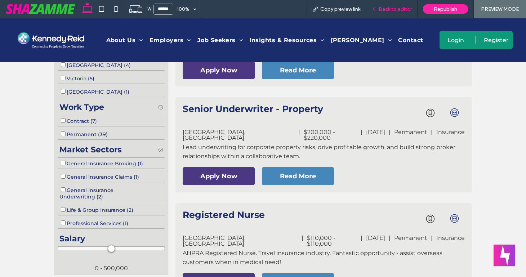
click at [397, 7] on span "Back to editor" at bounding box center [395, 9] width 33 height 6
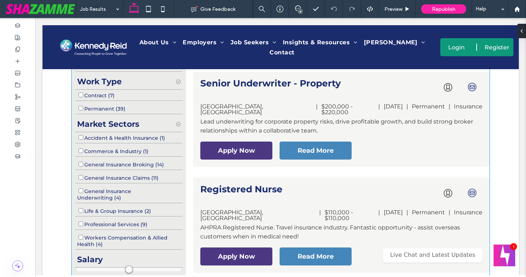
scroll to position [463, 0]
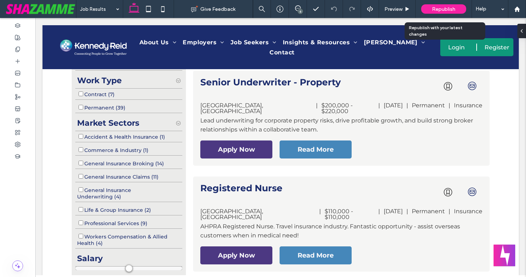
click at [437, 10] on span "Republish" at bounding box center [443, 9] width 23 height 6
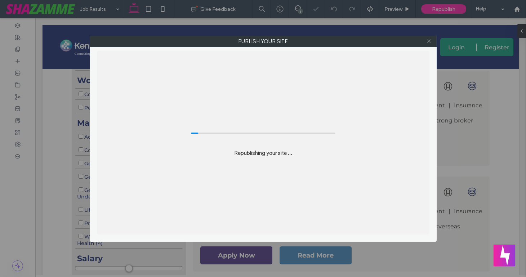
click at [427, 40] on icon at bounding box center [428, 41] width 5 height 5
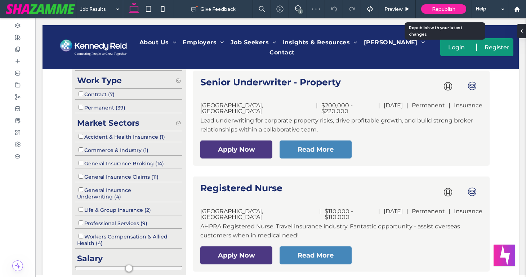
click at [444, 8] on span "Republish" at bounding box center [443, 9] width 23 height 6
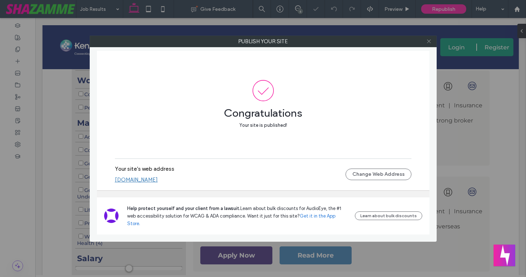
click at [427, 41] on icon at bounding box center [428, 41] width 5 height 5
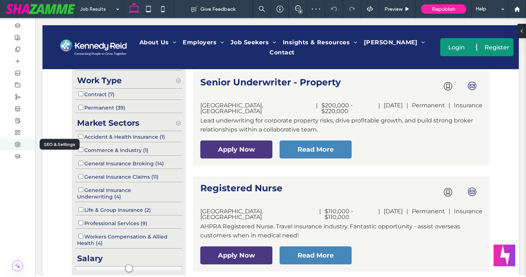
click at [17, 145] on icon at bounding box center [18, 145] width 6 height 6
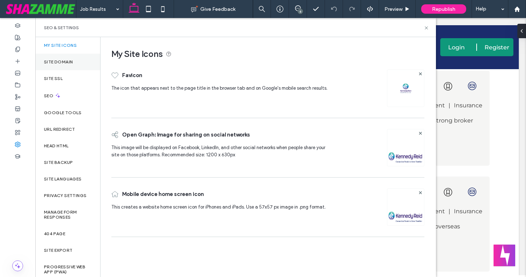
click at [63, 57] on div "Site Domain" at bounding box center [67, 62] width 65 height 17
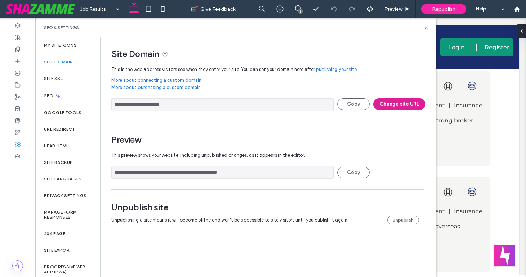
click at [383, 104] on button "Change site URL" at bounding box center [399, 104] width 52 height 12
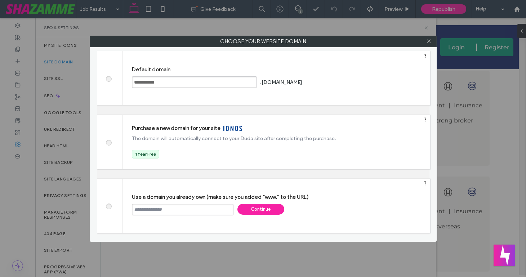
click at [170, 214] on input "text" at bounding box center [183, 210] width 102 height 12
type input "**********"
click at [178, 226] on div "**********" at bounding box center [276, 206] width 307 height 54
click at [246, 211] on div "Continue" at bounding box center [260, 209] width 47 height 11
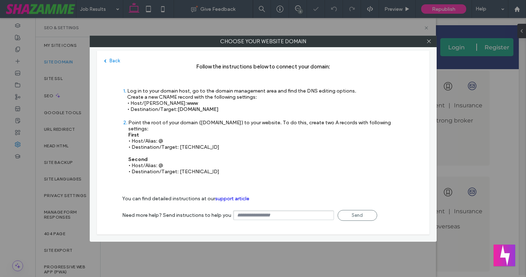
type input "**********"
click at [428, 40] on icon at bounding box center [428, 41] width 5 height 5
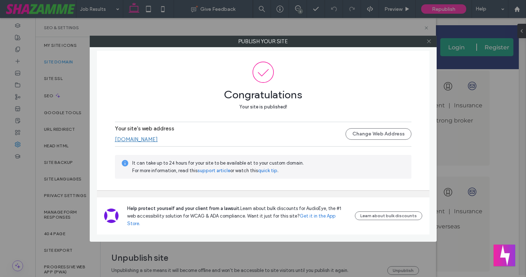
click at [428, 41] on icon at bounding box center [428, 41] width 5 height 5
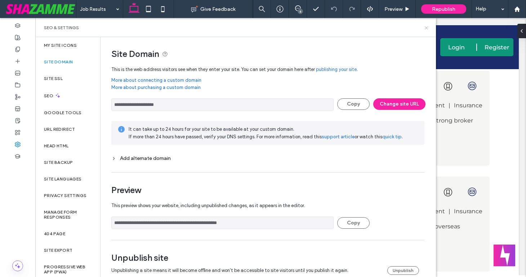
click at [427, 29] on use at bounding box center [426, 27] width 3 height 3
